Goal: Task Accomplishment & Management: Manage account settings

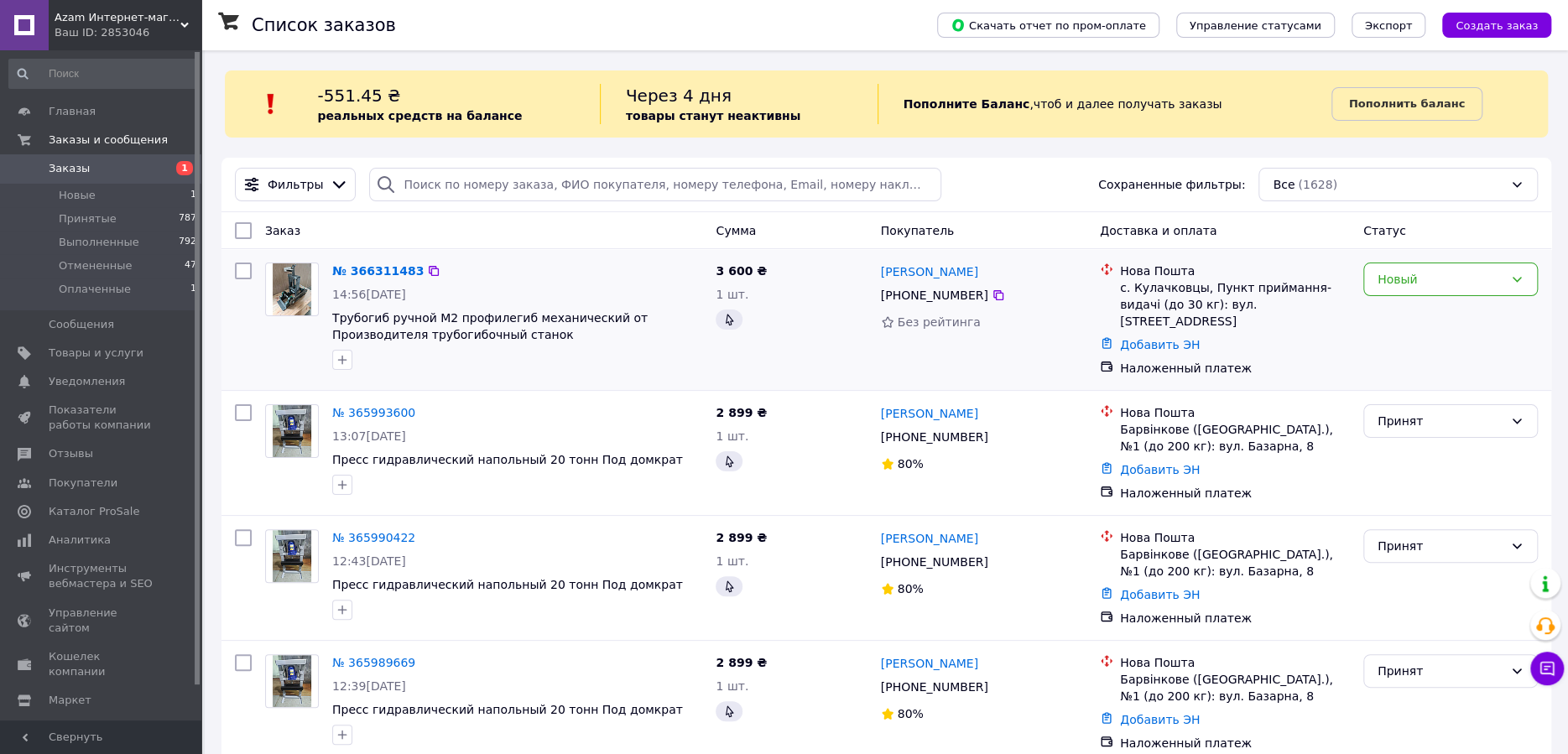
click at [306, 277] on img at bounding box center [291, 289] width 39 height 52
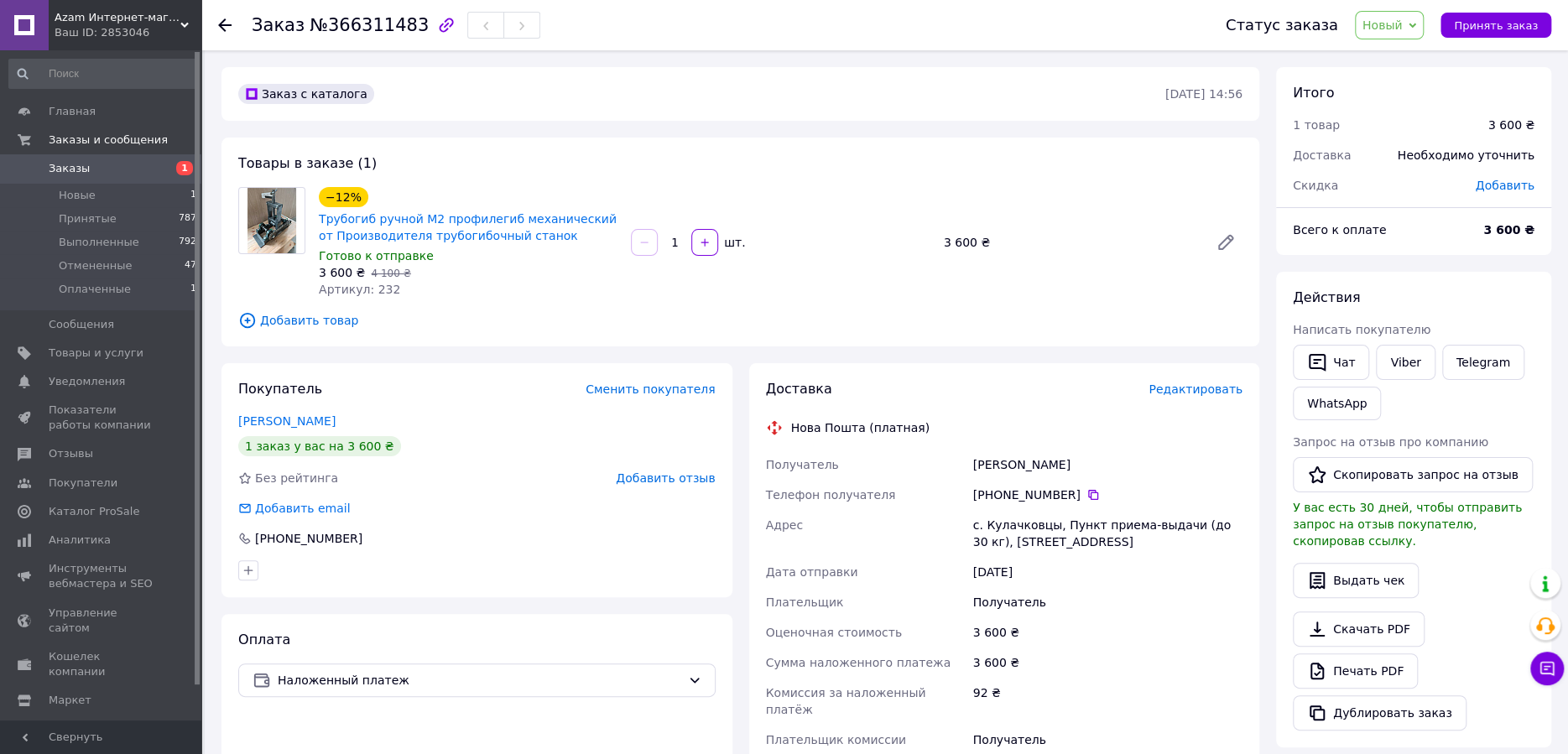
drag, startPoint x: 973, startPoint y: 523, endPoint x: 1104, endPoint y: 537, distance: 131.7
click at [1104, 537] on div "с. Кулачковцы, Пункт приема-выдачи (до 30 кг), [STREET_ADDRESS]" at bounding box center [1108, 533] width 276 height 47
copy div "с. Кулачковцы, Пункт приема-выдачи (до 30 кг), [STREET_ADDRESS]"
drag, startPoint x: 1057, startPoint y: 468, endPoint x: 592, endPoint y: 655, distance: 501.2
click at [950, 467] on div "Получатель [PERSON_NAME] Телефон получателя [PHONE_NUMBER]   Адрес с. Кулачковц…" at bounding box center [1003, 610] width 484 height 322
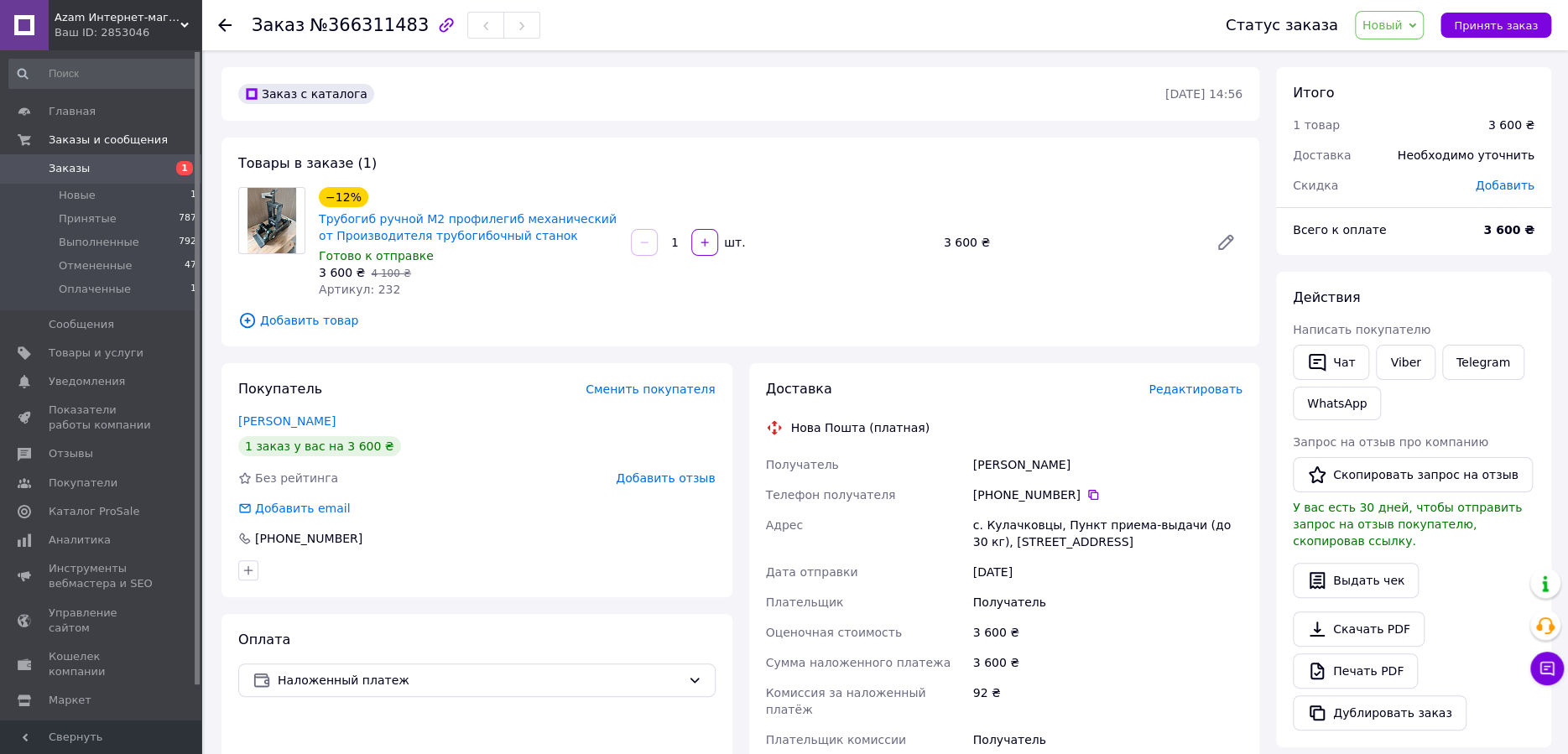
copy div "Получатель [PERSON_NAME]"
drag, startPoint x: 1077, startPoint y: 493, endPoint x: 990, endPoint y: 493, distance: 87.0
click at [990, 493] on div "[PHONE_NUMBER]" at bounding box center [1107, 495] width 269 height 17
drag, startPoint x: 993, startPoint y: 494, endPoint x: 1118, endPoint y: 500, distance: 125.1
click at [1118, 500] on div "[PHONE_NUMBER]" at bounding box center [1107, 495] width 269 height 17
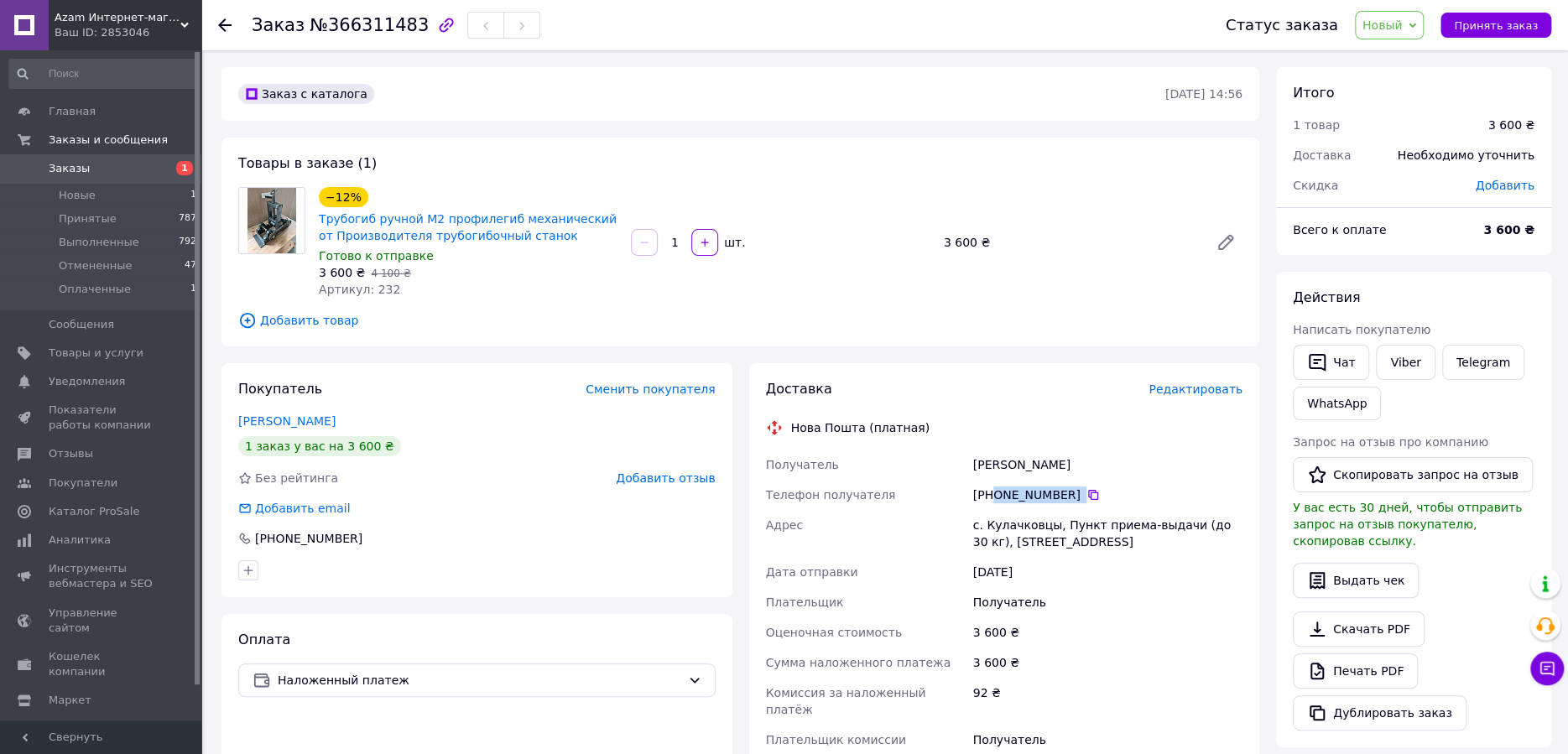
copy div "0 98 241 88 46"
drag, startPoint x: 1467, startPoint y: 22, endPoint x: 923, endPoint y: 3, distance: 544.3
click at [1464, 22] on button "Принять заказ" at bounding box center [1496, 25] width 111 height 25
